Goal: Find specific page/section: Find specific page/section

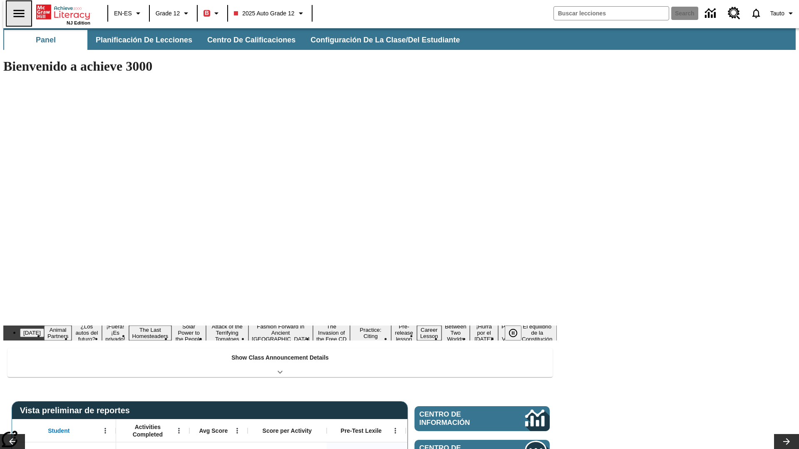
click at [15, 13] on icon "Abrir el menú lateral" at bounding box center [18, 13] width 11 height 7
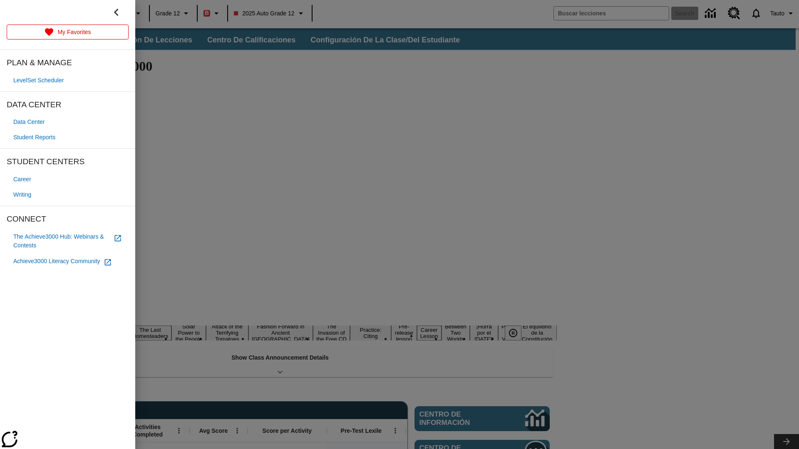
click at [36, 137] on span "Student Reports" at bounding box center [34, 137] width 42 height 9
